Goal: Book appointment/travel/reservation

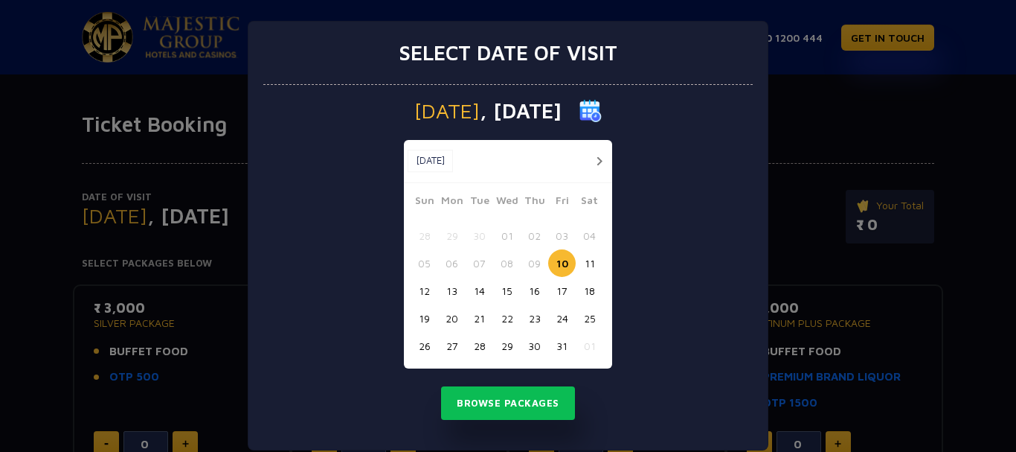
click at [795, 82] on div "Select date of visit Friday , 10 Oct 2025 Oct, 2025 Oct, 2025 Sun Mon Tue Wed T…" at bounding box center [508, 226] width 1016 height 452
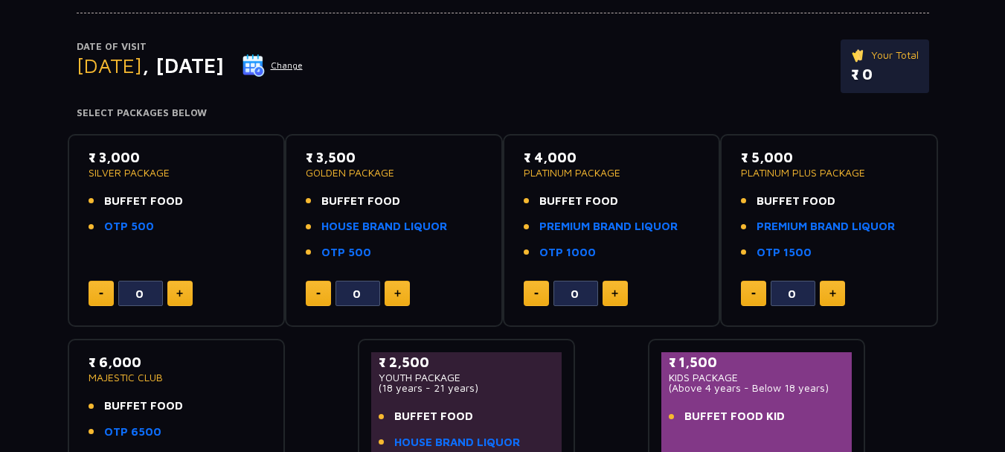
scroll to position [149, 0]
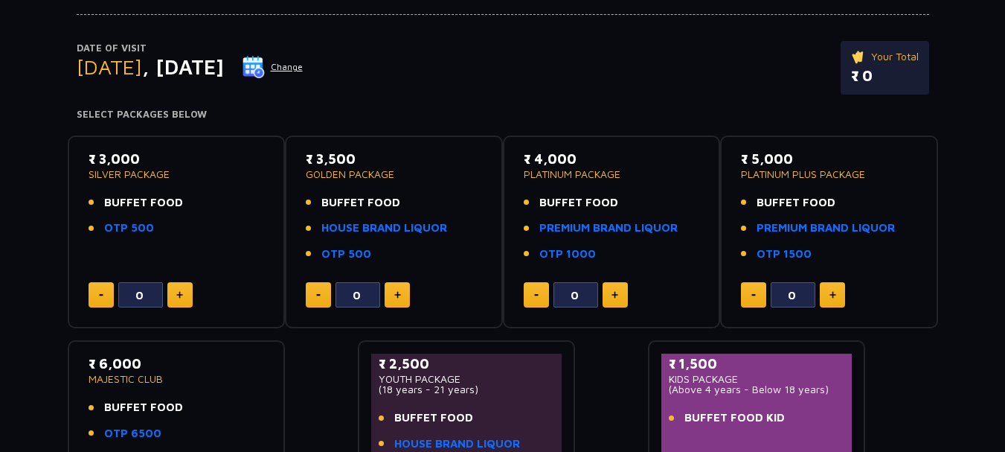
click at [121, 175] on p "SILVER PACKAGE" at bounding box center [177, 174] width 176 height 10
click at [140, 228] on link "OTP 500" at bounding box center [129, 227] width 50 height 17
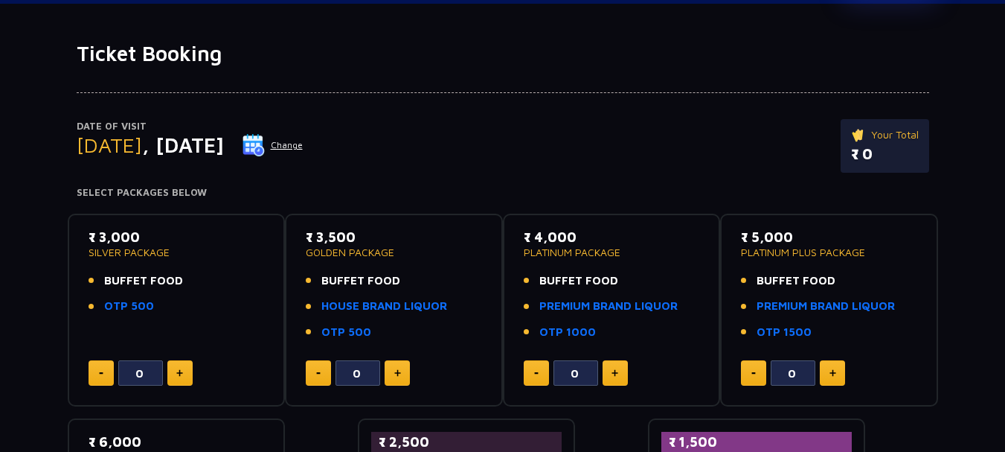
scroll to position [0, 0]
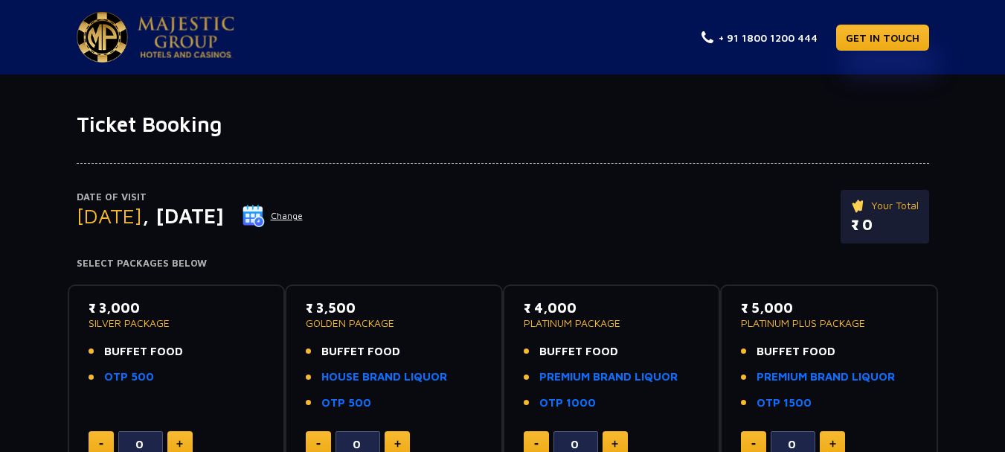
click at [304, 211] on button "Change" at bounding box center [273, 216] width 62 height 24
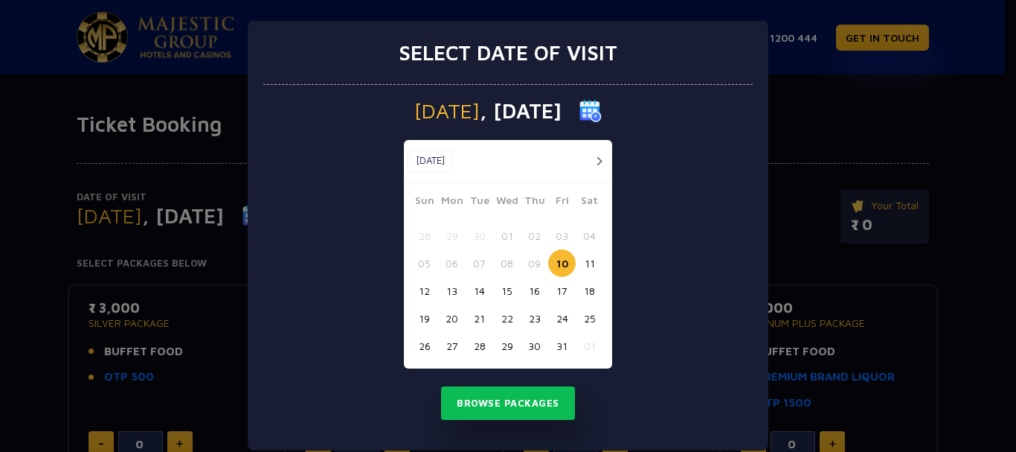
click at [600, 162] on button "button" at bounding box center [599, 161] width 19 height 19
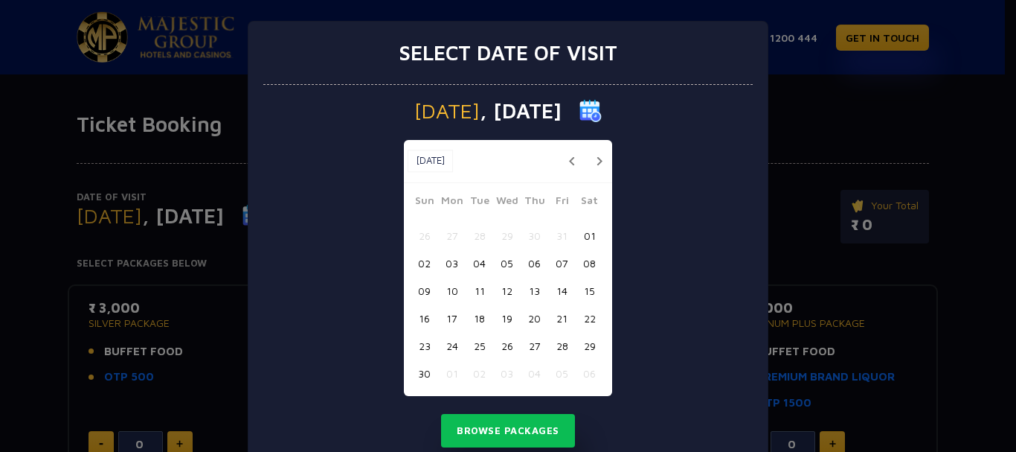
click at [600, 162] on button "button" at bounding box center [599, 161] width 19 height 19
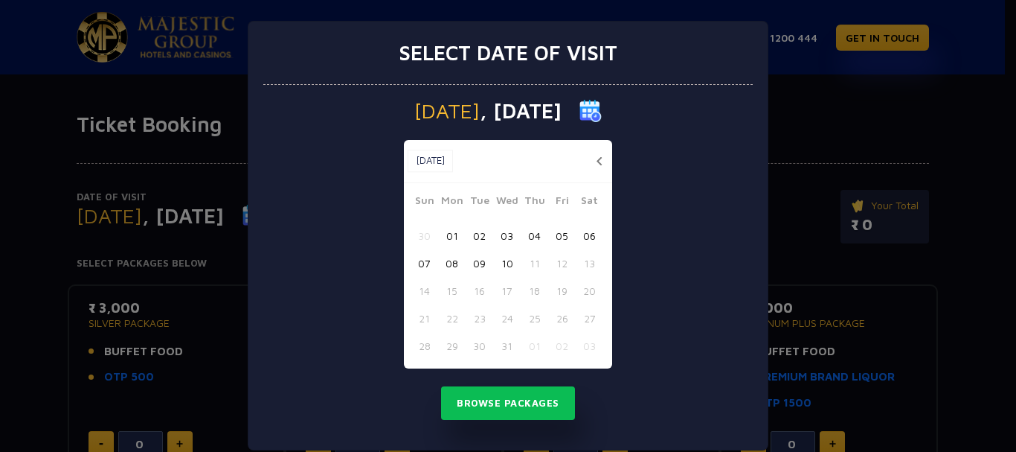
click at [554, 235] on button "05" at bounding box center [562, 236] width 28 height 28
click at [514, 400] on button "Browse Packages" at bounding box center [508, 403] width 134 height 34
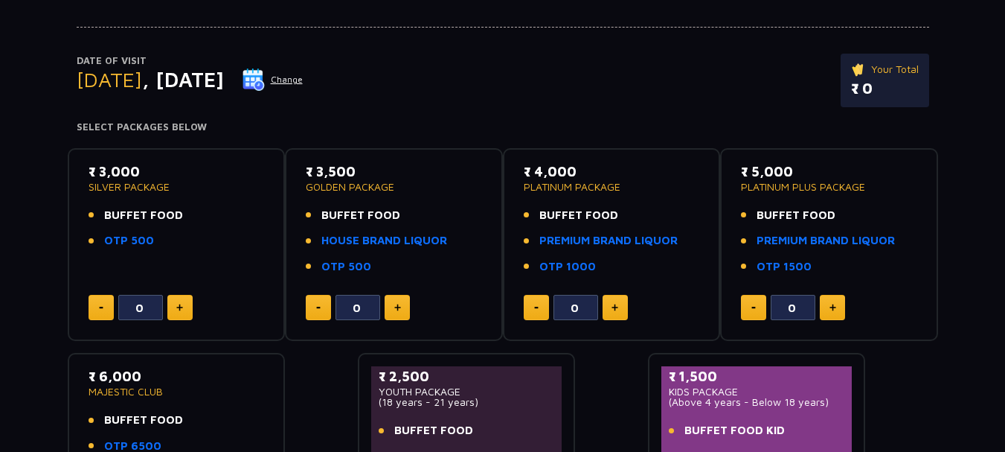
scroll to position [223, 0]
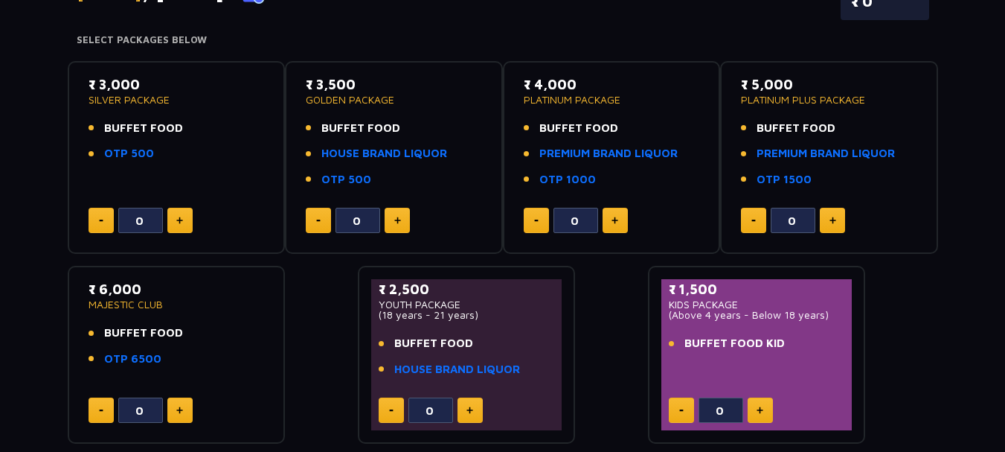
click at [174, 222] on button at bounding box center [179, 220] width 25 height 25
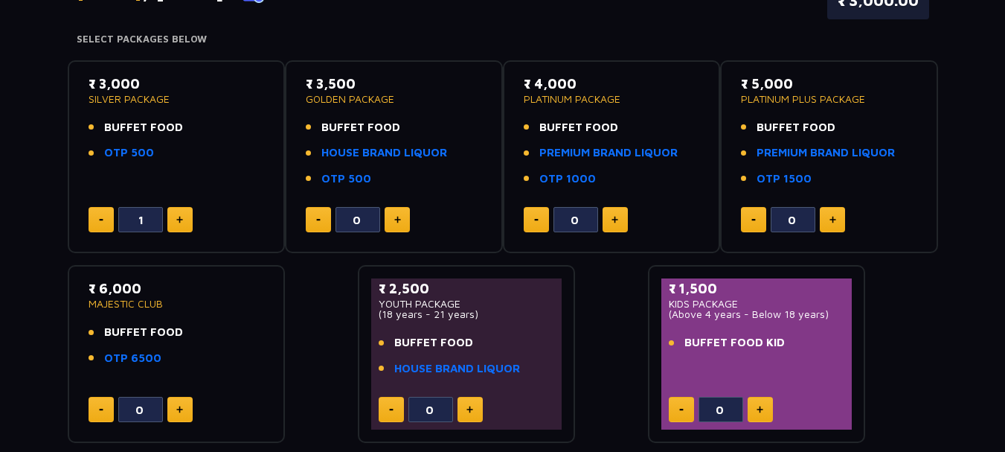
scroll to position [138, 0]
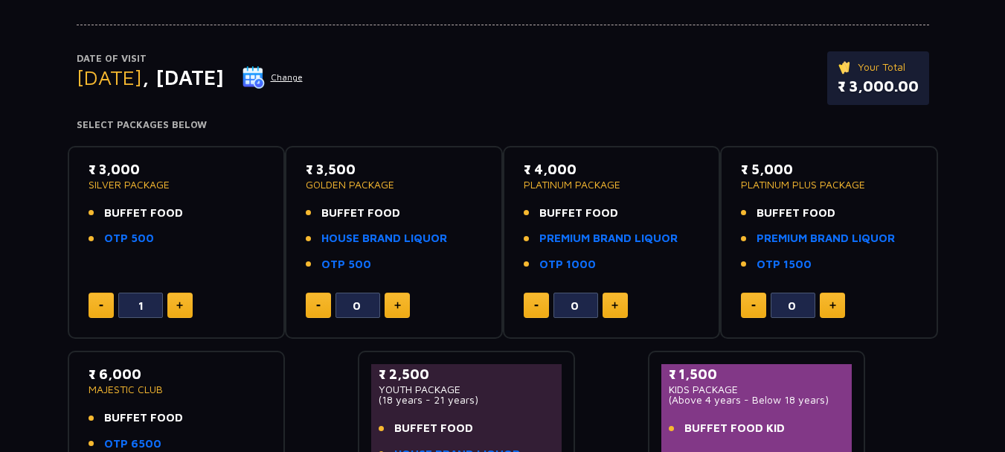
click at [98, 294] on button at bounding box center [101, 304] width 25 height 25
click at [180, 304] on img at bounding box center [179, 304] width 7 height 7
click at [102, 312] on button at bounding box center [101, 304] width 25 height 25
type input "1"
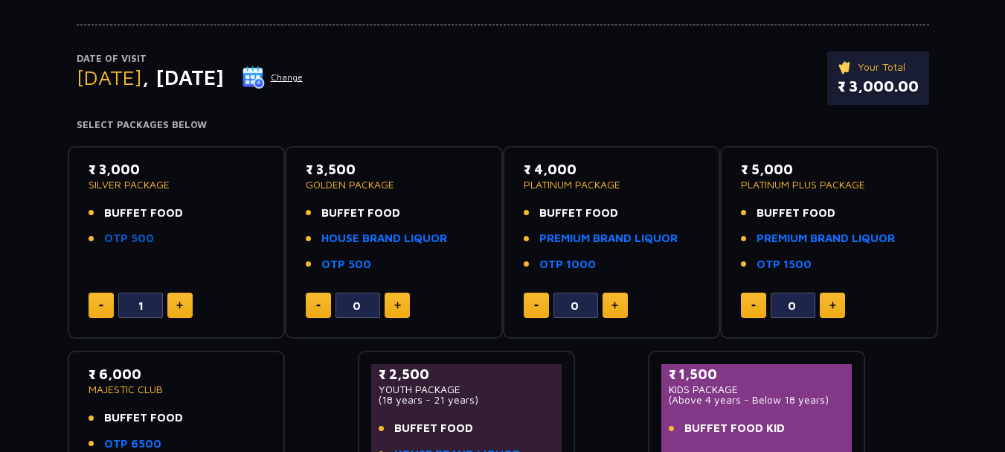
click at [109, 241] on link "OTP 500" at bounding box center [129, 238] width 50 height 17
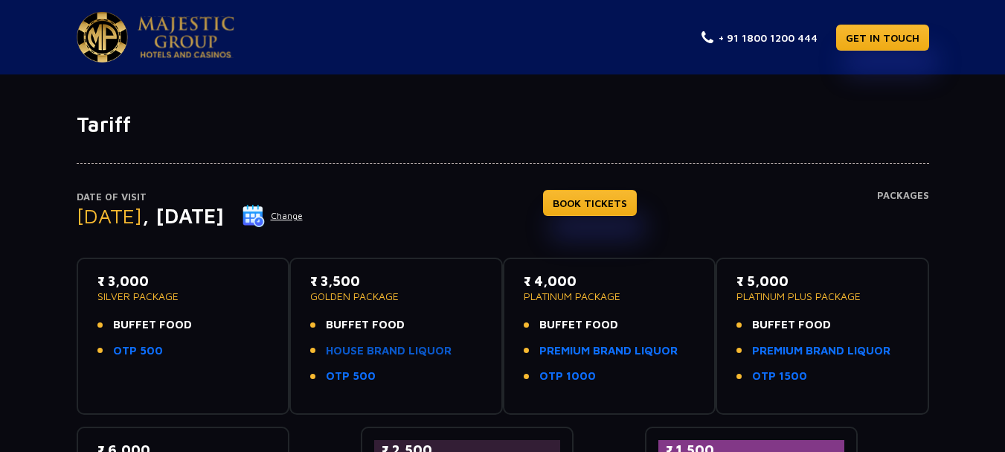
click at [380, 346] on link "HOUSE BRAND LIQUOR" at bounding box center [389, 350] width 126 height 17
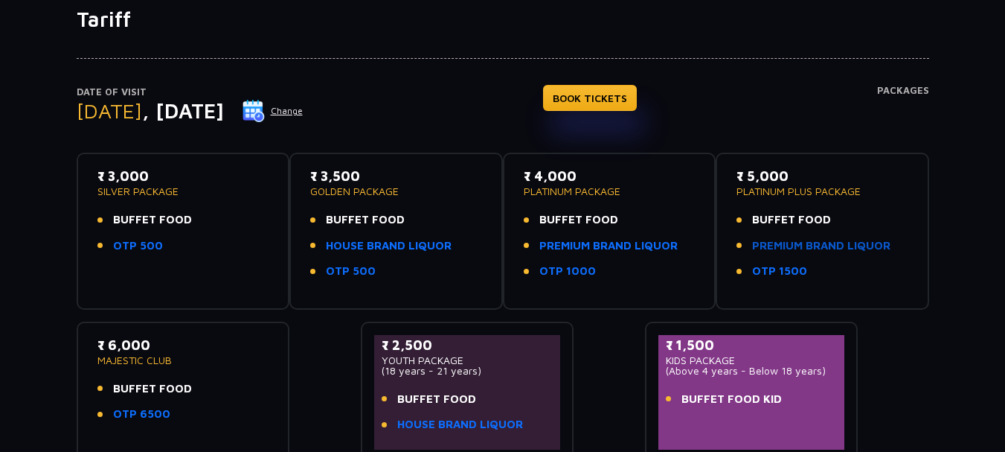
scroll to position [149, 0]
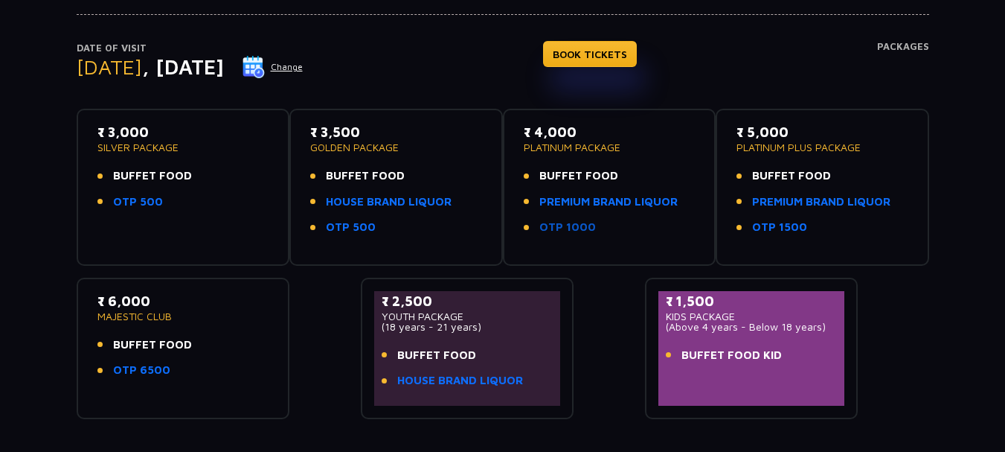
click at [568, 228] on link "OTP 1000" at bounding box center [567, 227] width 57 height 17
